Goal: Navigation & Orientation: Go to known website

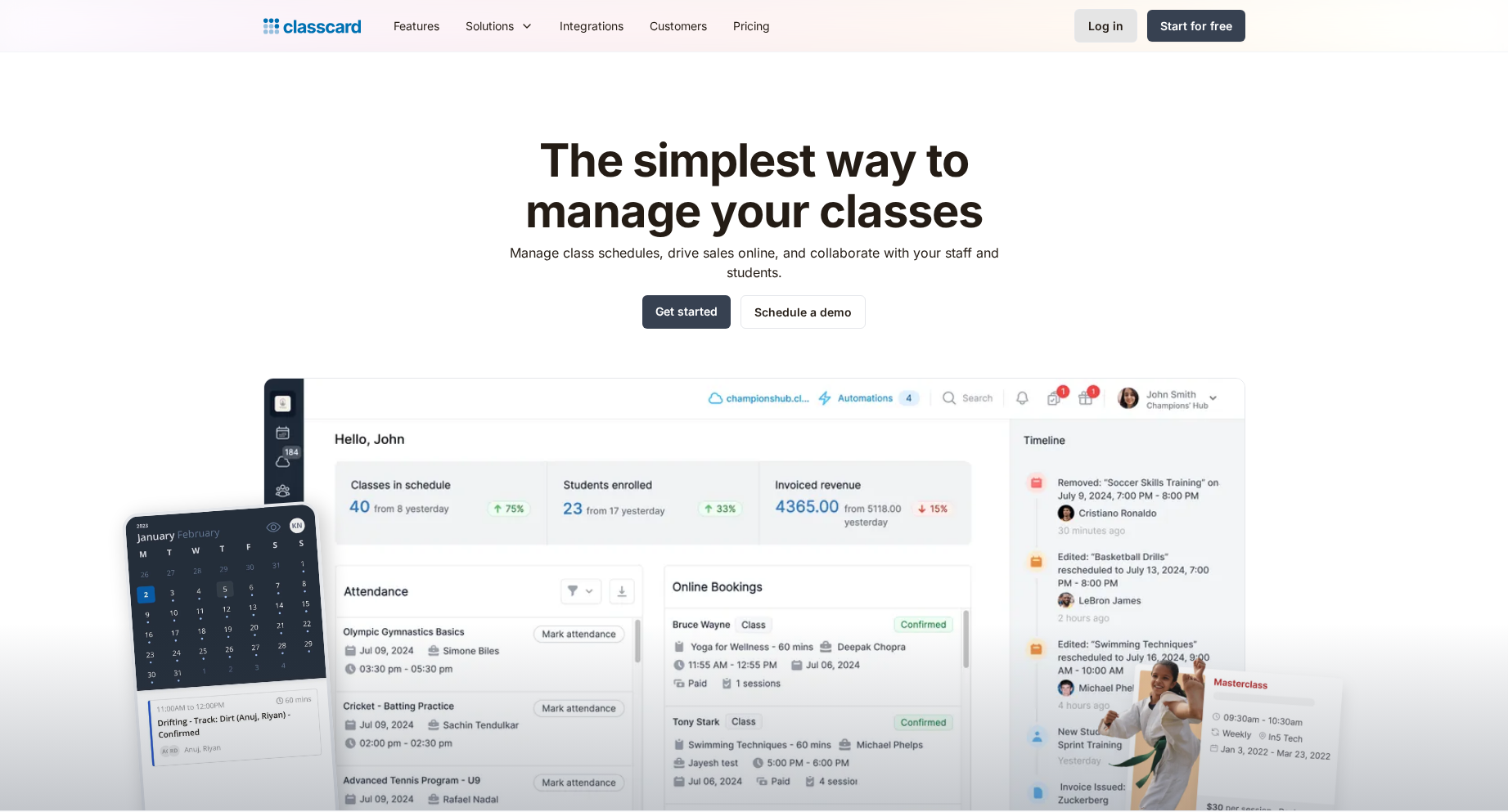
click at [1110, 16] on link "Log in" at bounding box center [1105, 26] width 63 height 34
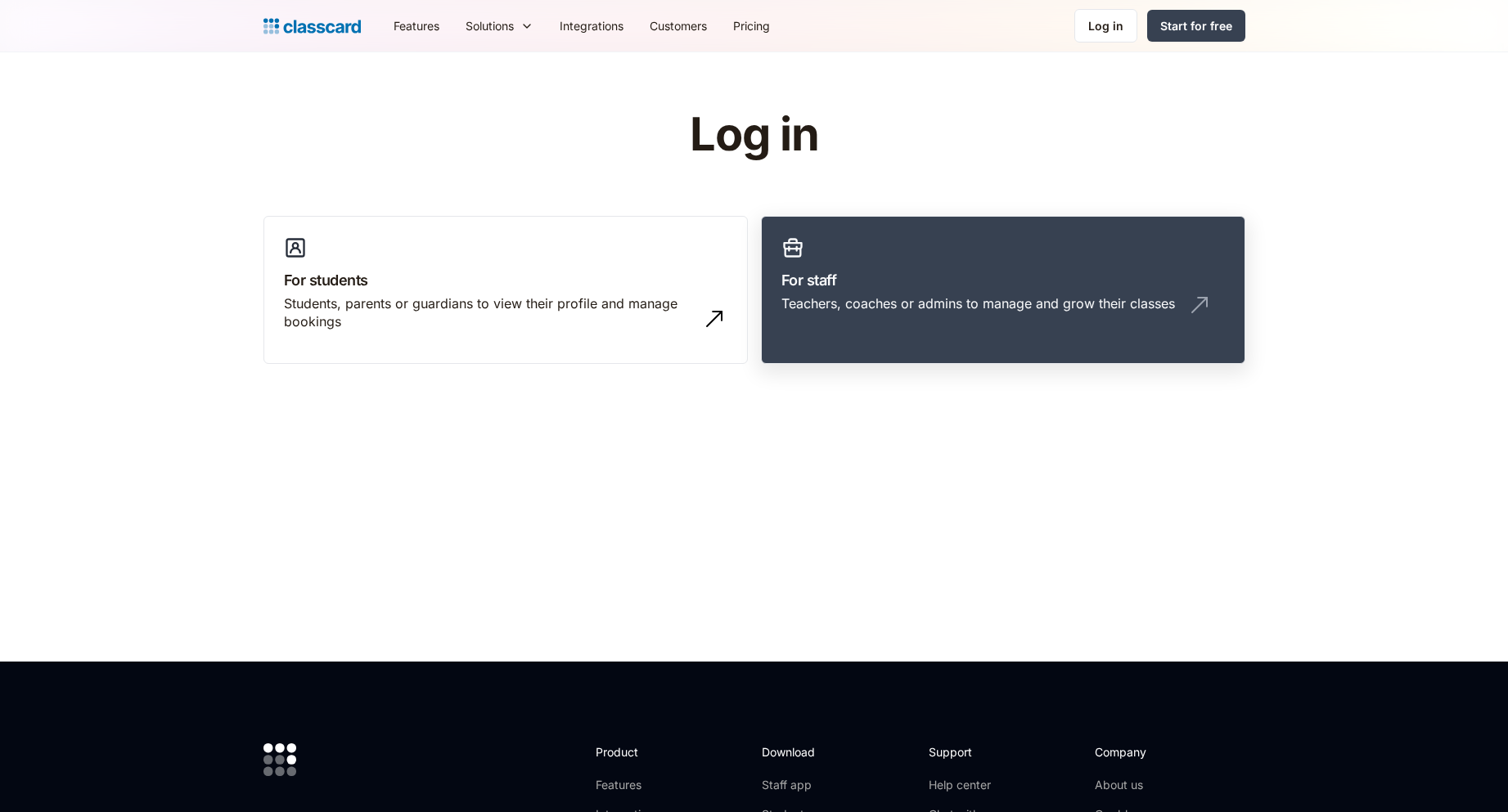
click at [952, 286] on h3 "For staff" at bounding box center [1002, 280] width 443 height 22
